Goal: Browse casually

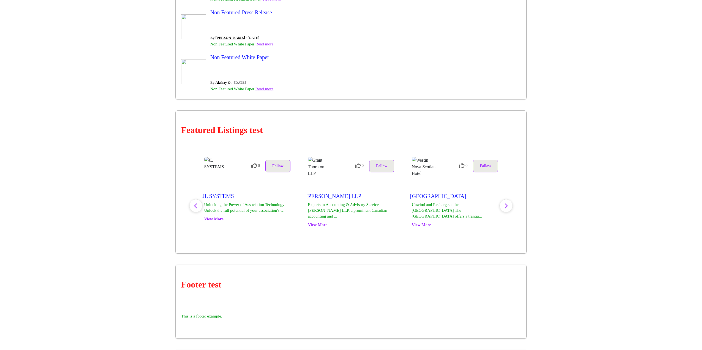
scroll to position [1156, 0]
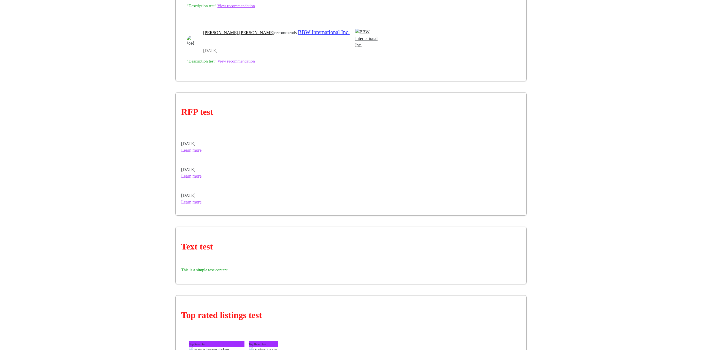
scroll to position [3556, 0]
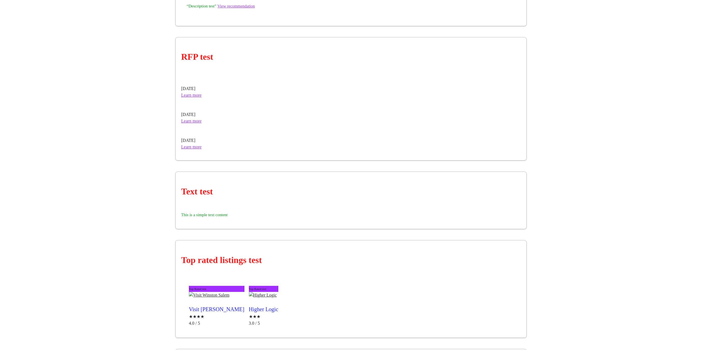
drag, startPoint x: 267, startPoint y: 127, endPoint x: 220, endPoint y: 122, distance: 48.1
copy h2 "Trending listings test"
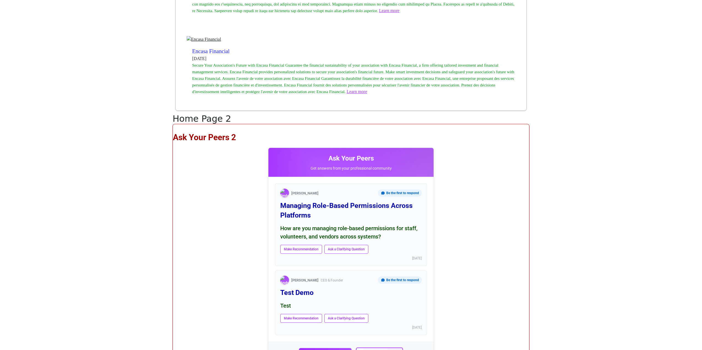
scroll to position [4706, 0]
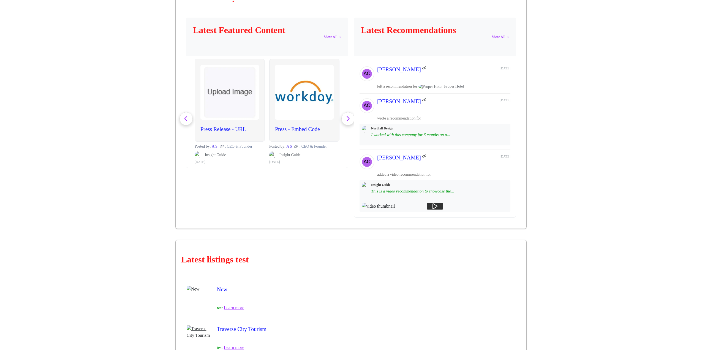
scroll to position [1624, 0]
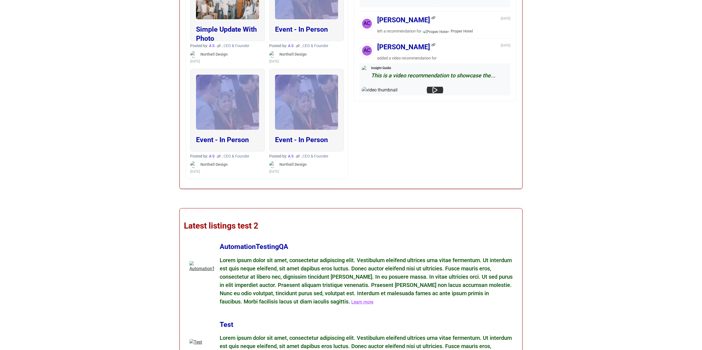
scroll to position [5267, 0]
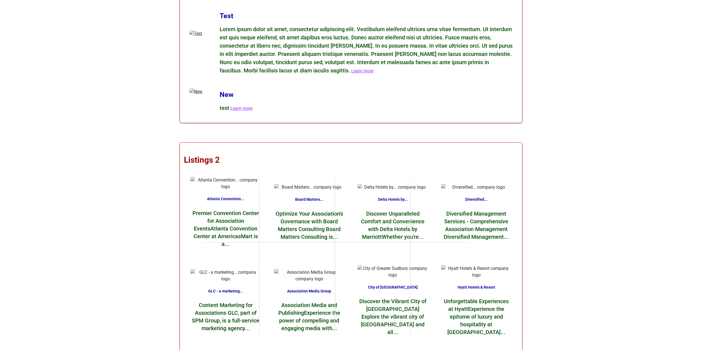
scroll to position [5404, 0]
